Goal: Task Accomplishment & Management: Complete application form

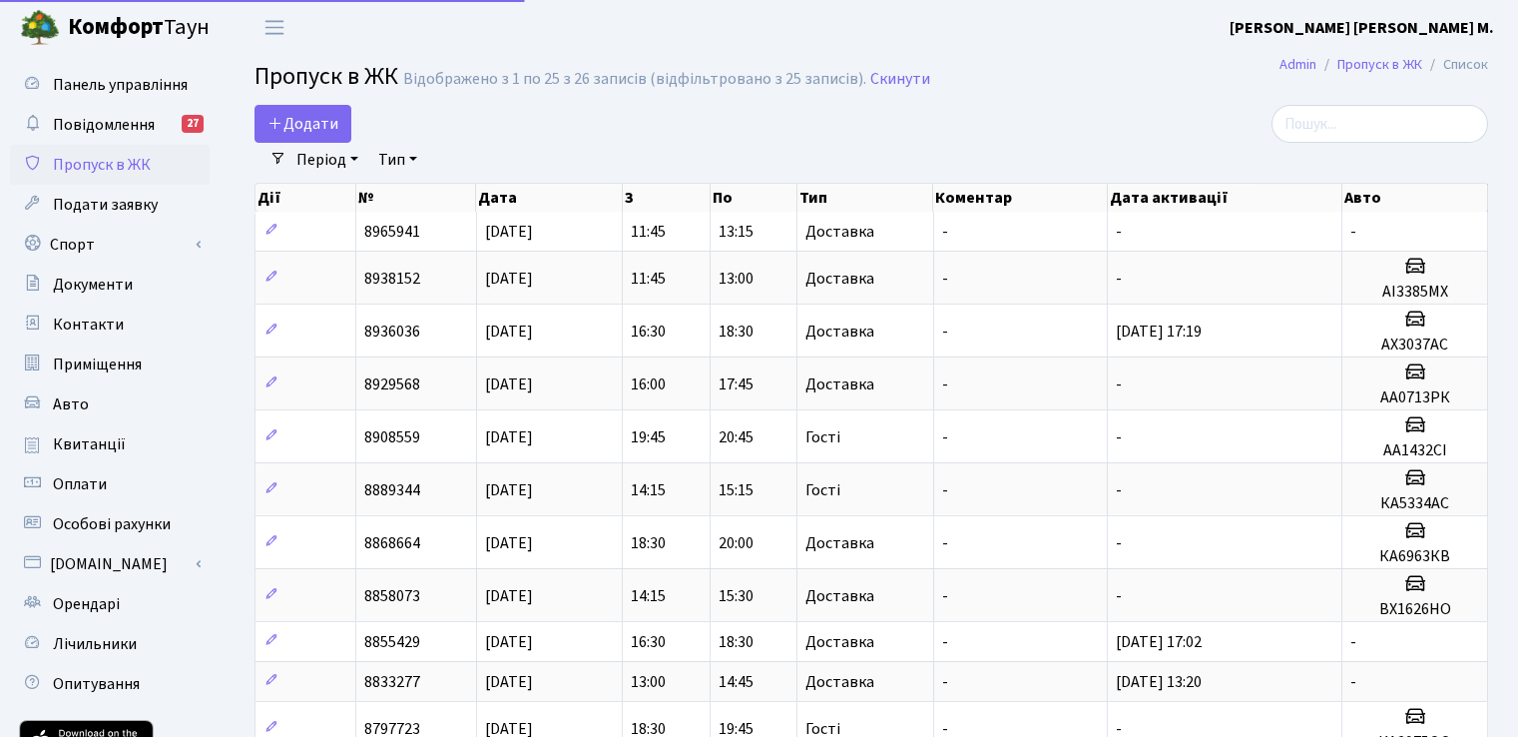
select select "25"
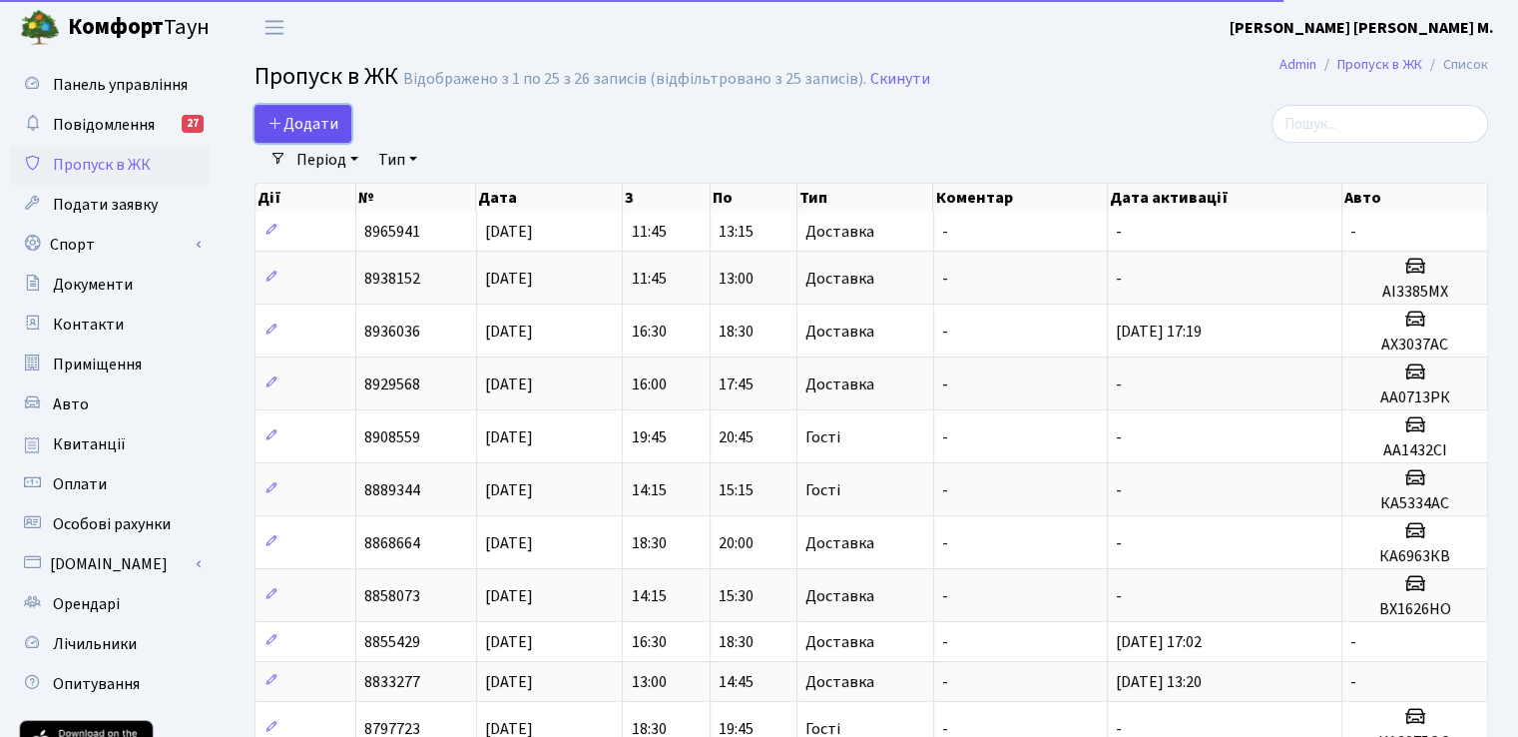
click at [346, 129] on link "Додати" at bounding box center [303, 124] width 97 height 38
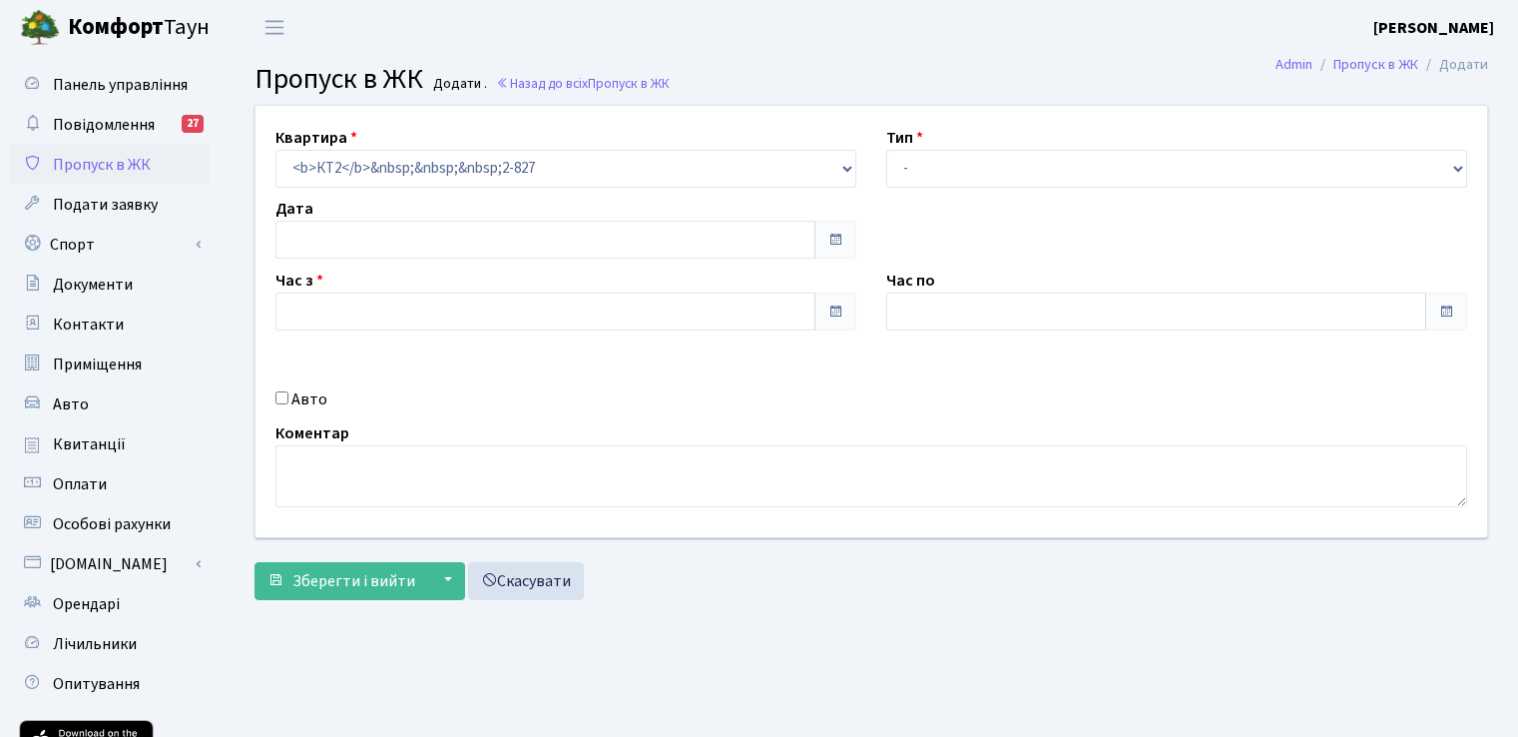
type input "20.09.2025"
type input "17:30"
type input "18:30"
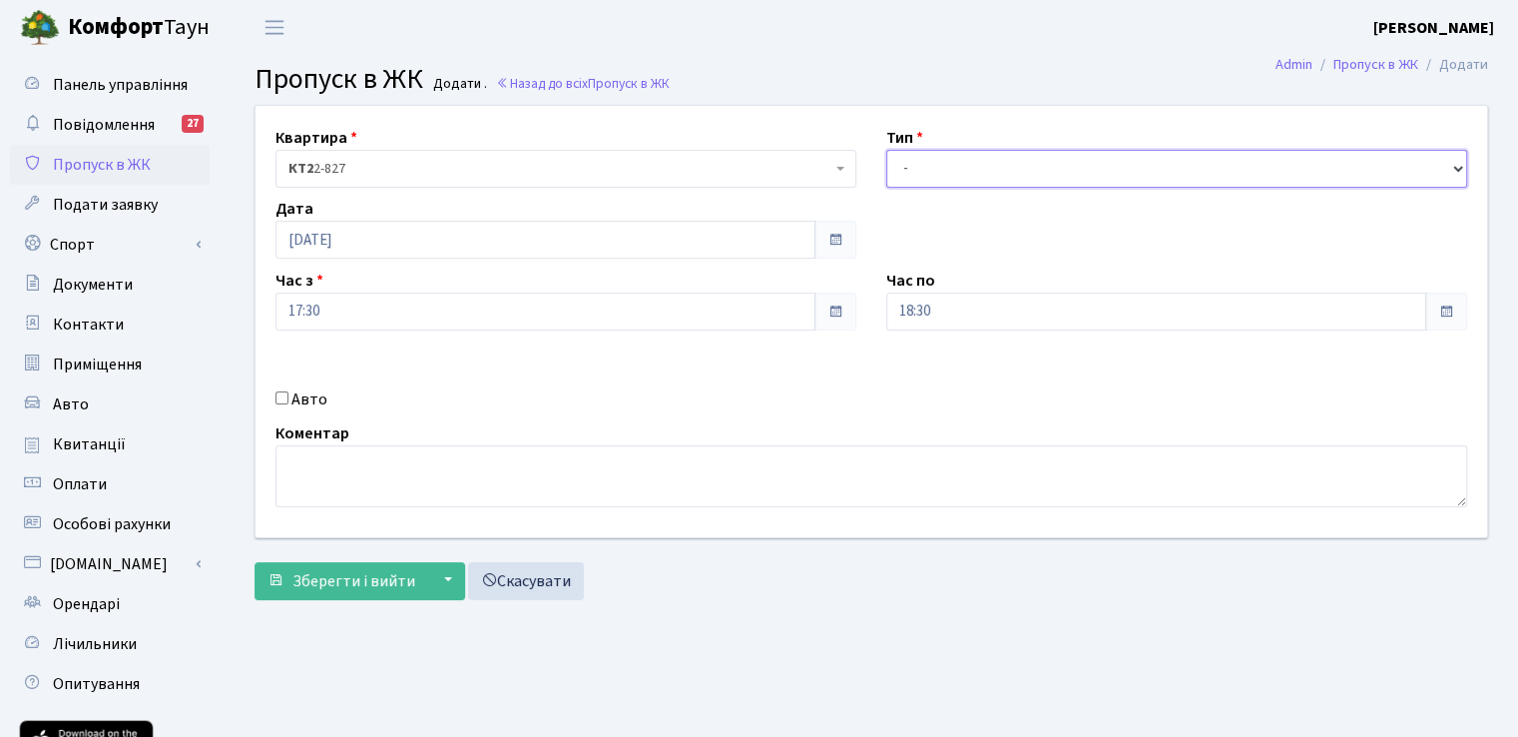
drag, startPoint x: 1003, startPoint y: 163, endPoint x: 998, endPoint y: 185, distance: 22.5
click at [1003, 163] on select "- Доставка Таксі Гості Сервіс" at bounding box center [1176, 169] width 581 height 38
select select "1"
click at [886, 150] on select "- Доставка Таксі Гості Сервіс" at bounding box center [1176, 169] width 581 height 38
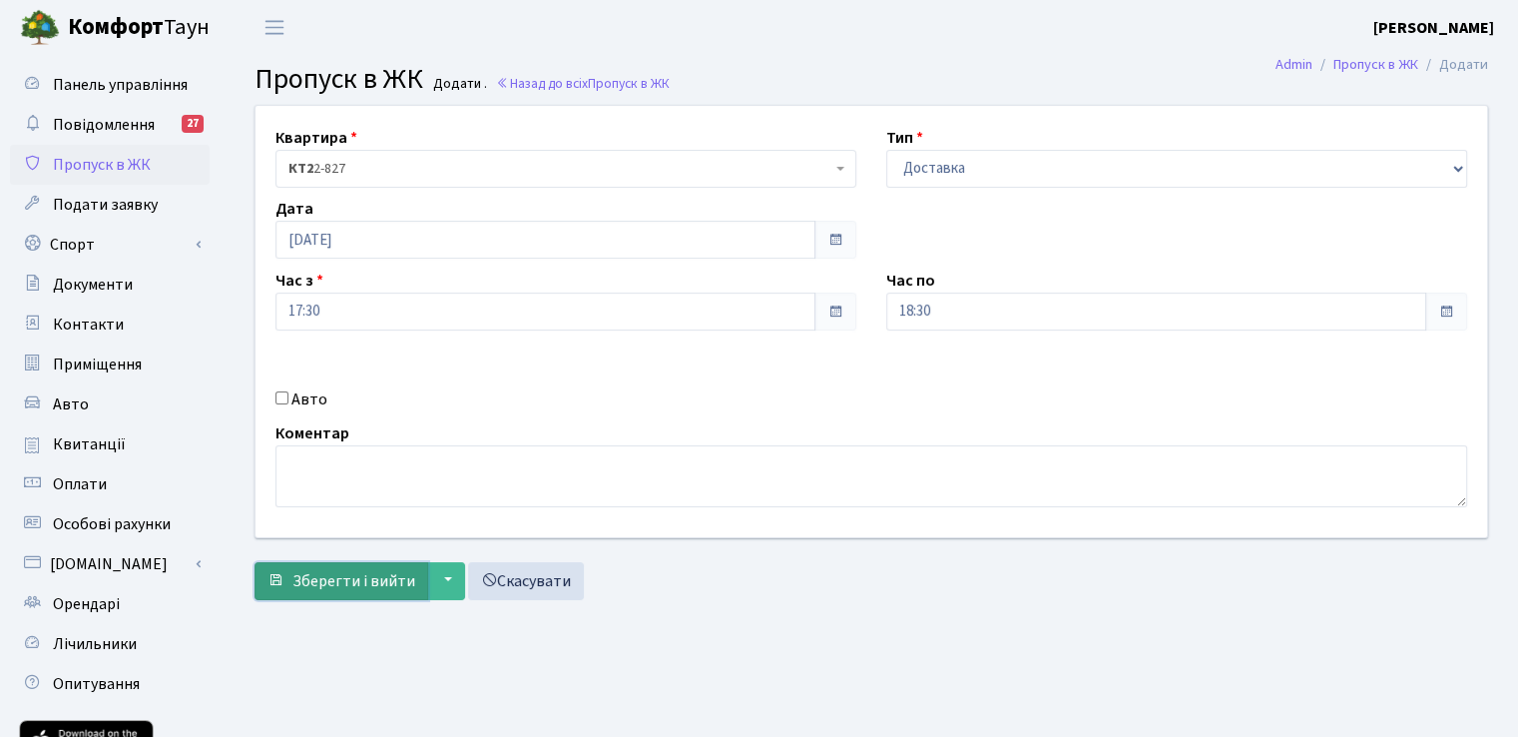
click at [375, 572] on span "Зберегти і вийти" at bounding box center [353, 581] width 123 height 22
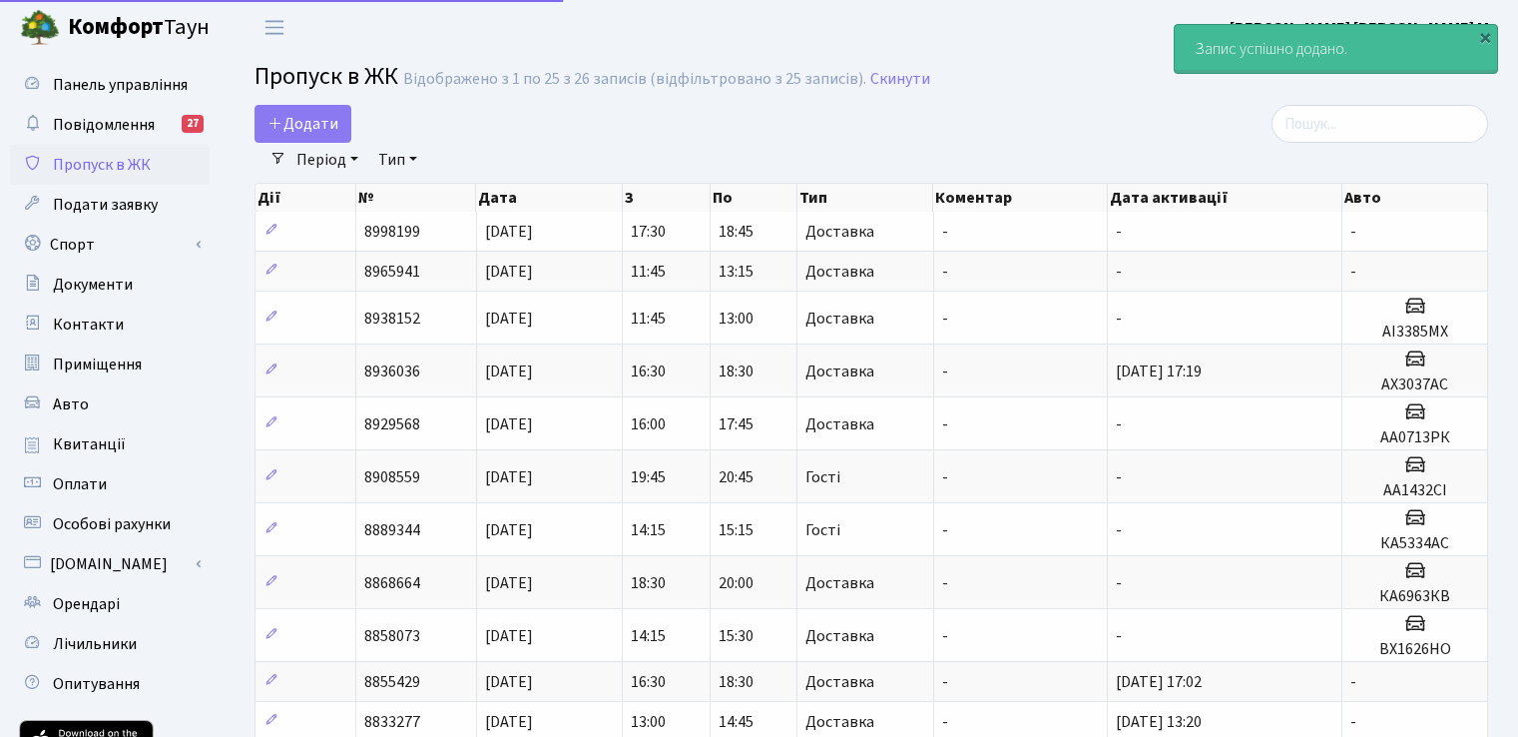
select select "25"
